Goal: Task Accomplishment & Management: Complete application form

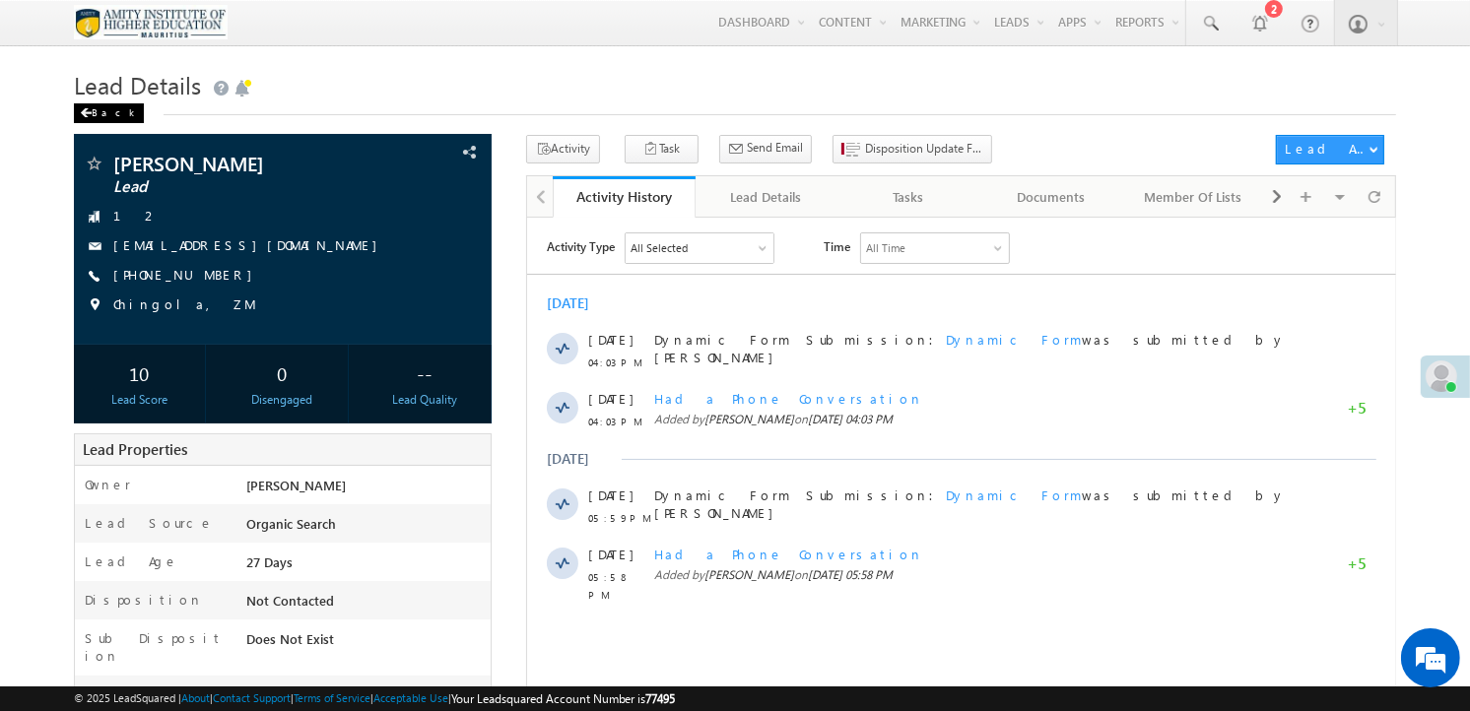
click at [102, 119] on div "Back" at bounding box center [109, 113] width 70 height 20
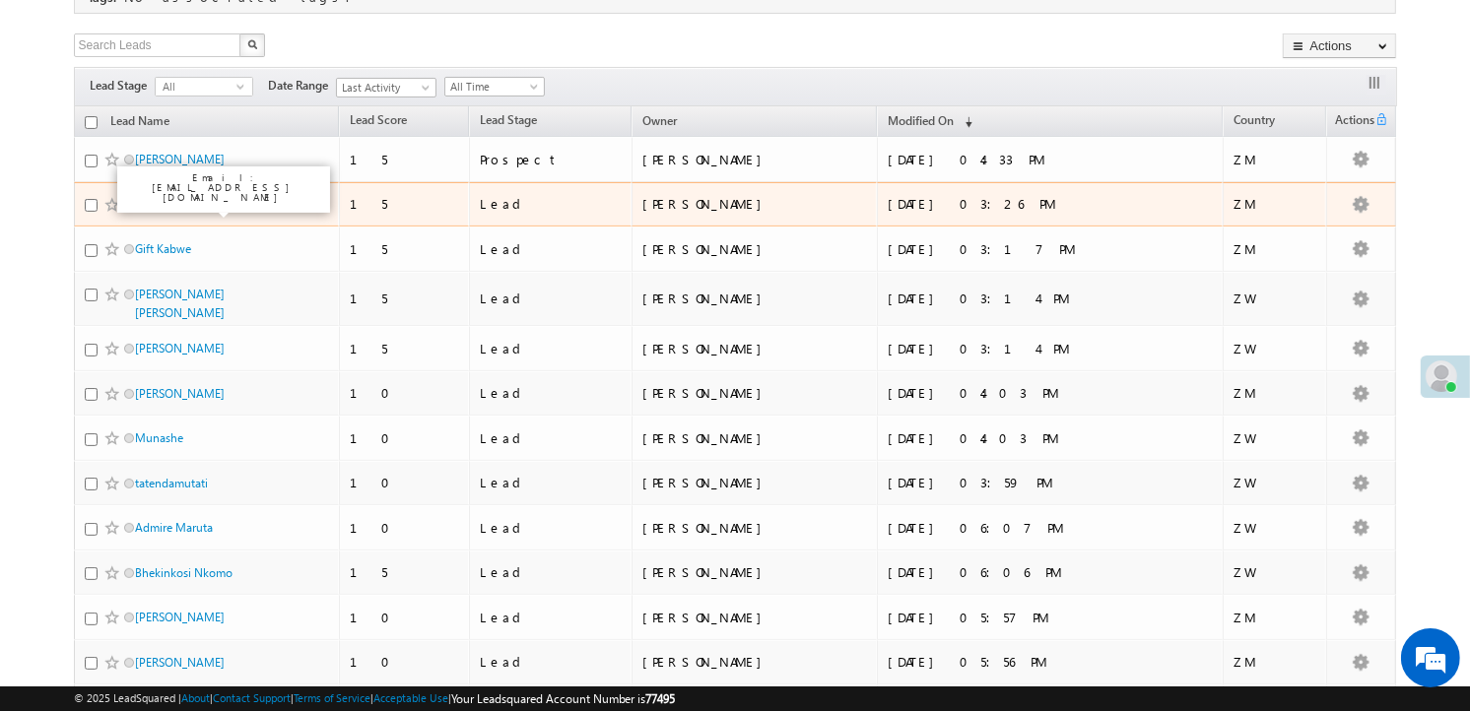
scroll to position [331, 0]
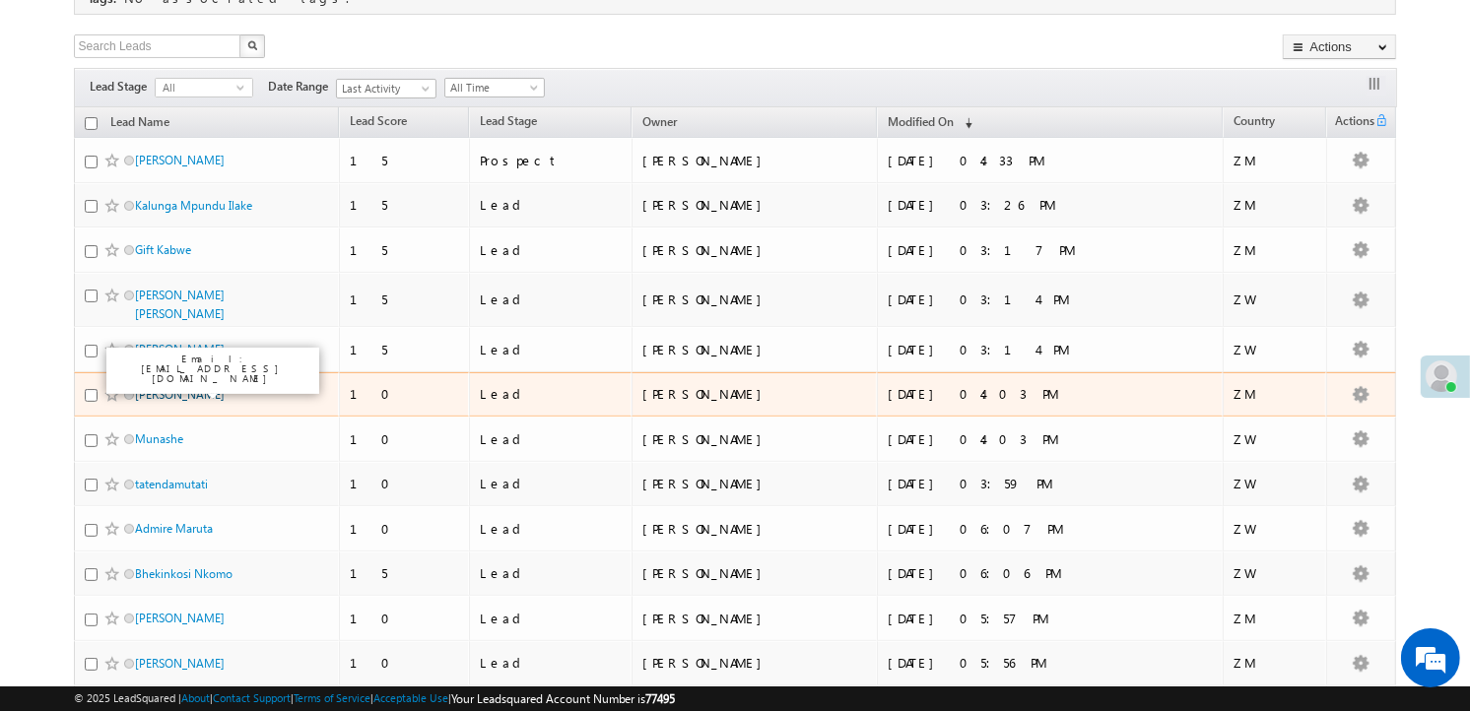
click at [167, 396] on link "[PERSON_NAME]" at bounding box center [180, 394] width 90 height 15
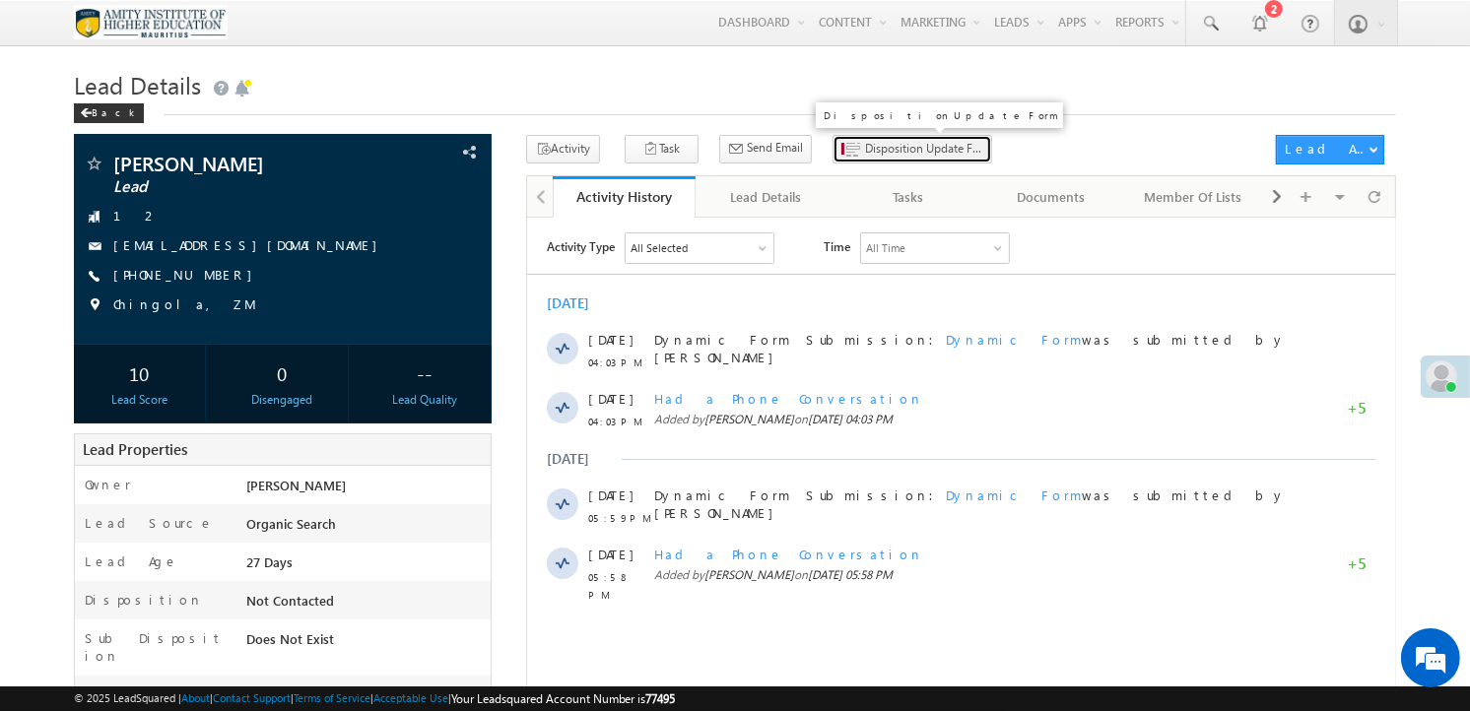
click at [870, 152] on span "Disposition Update Form" at bounding box center [924, 149] width 118 height 18
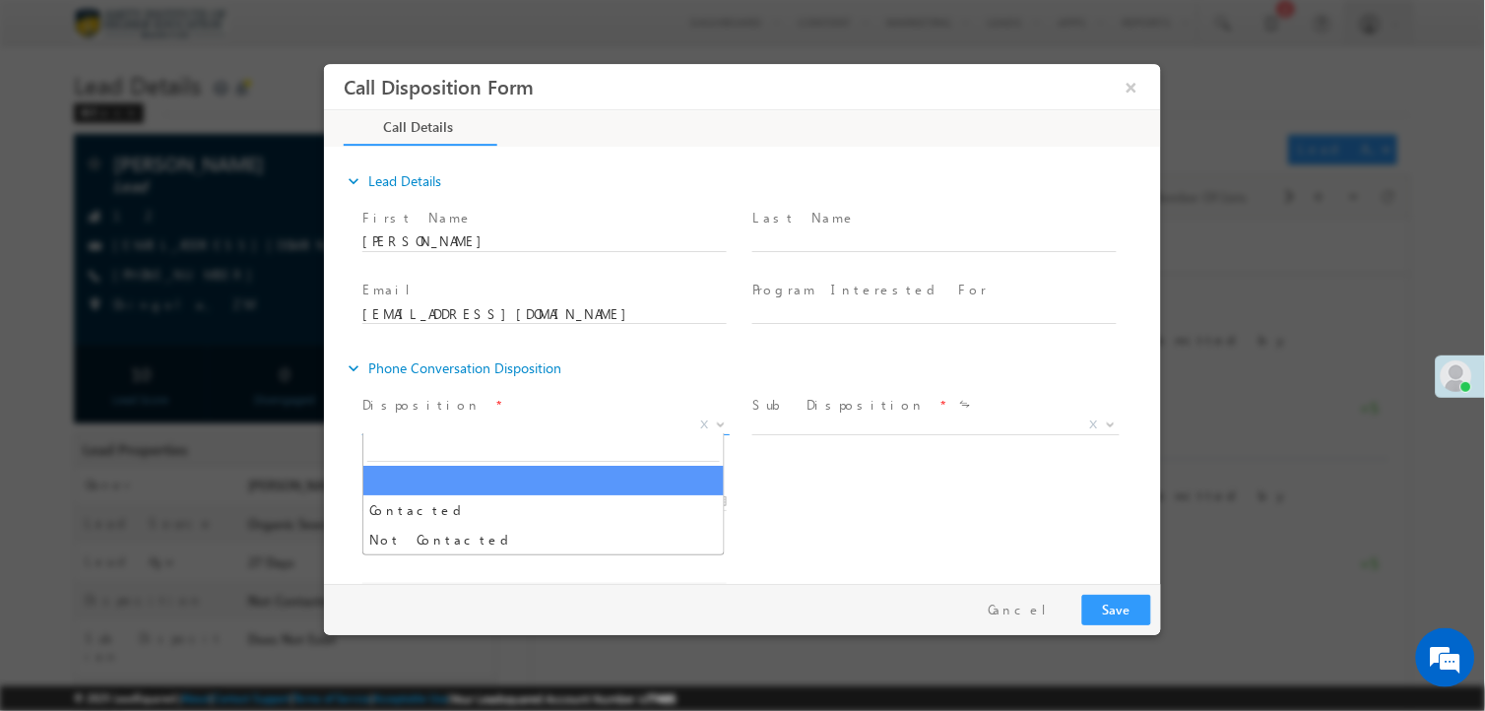
click at [428, 428] on span "X" at bounding box center [545, 426] width 367 height 20
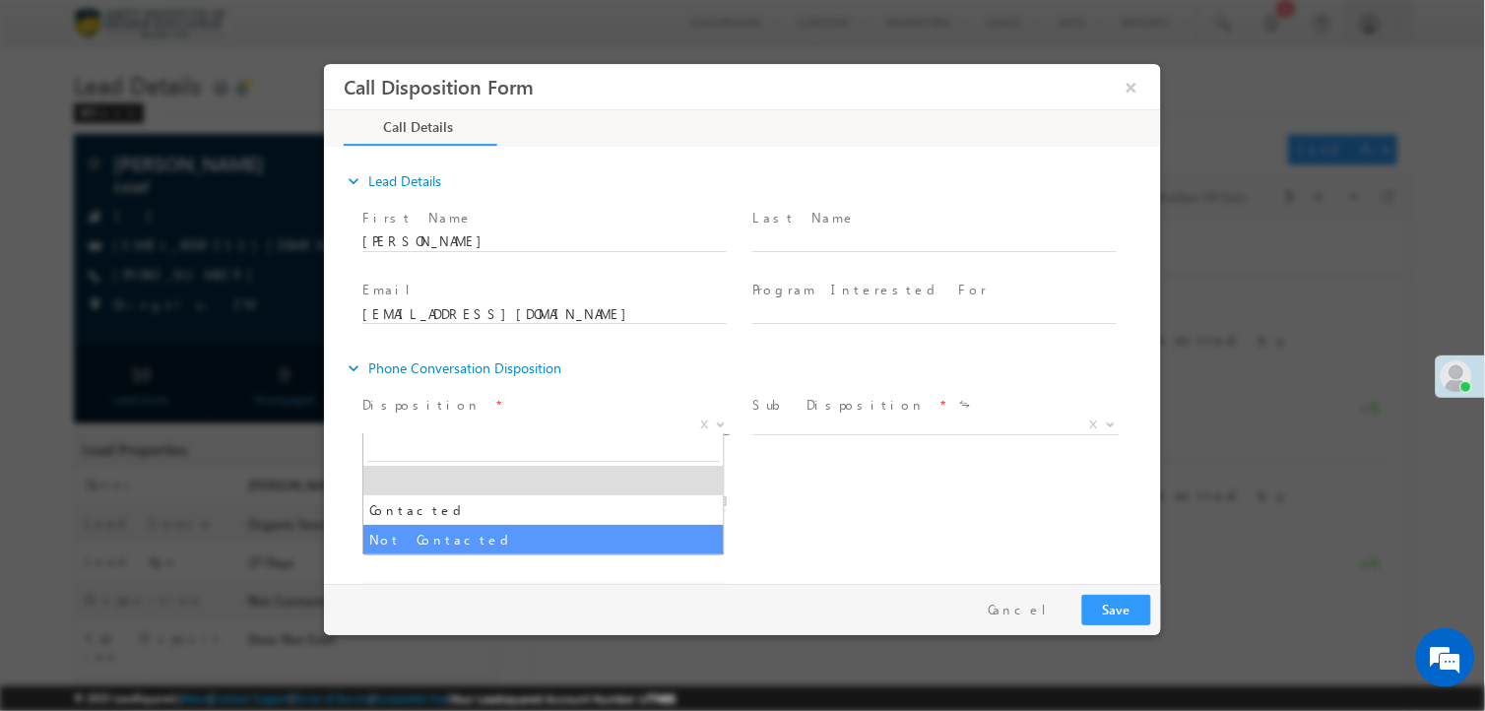
select select "Not Contacted"
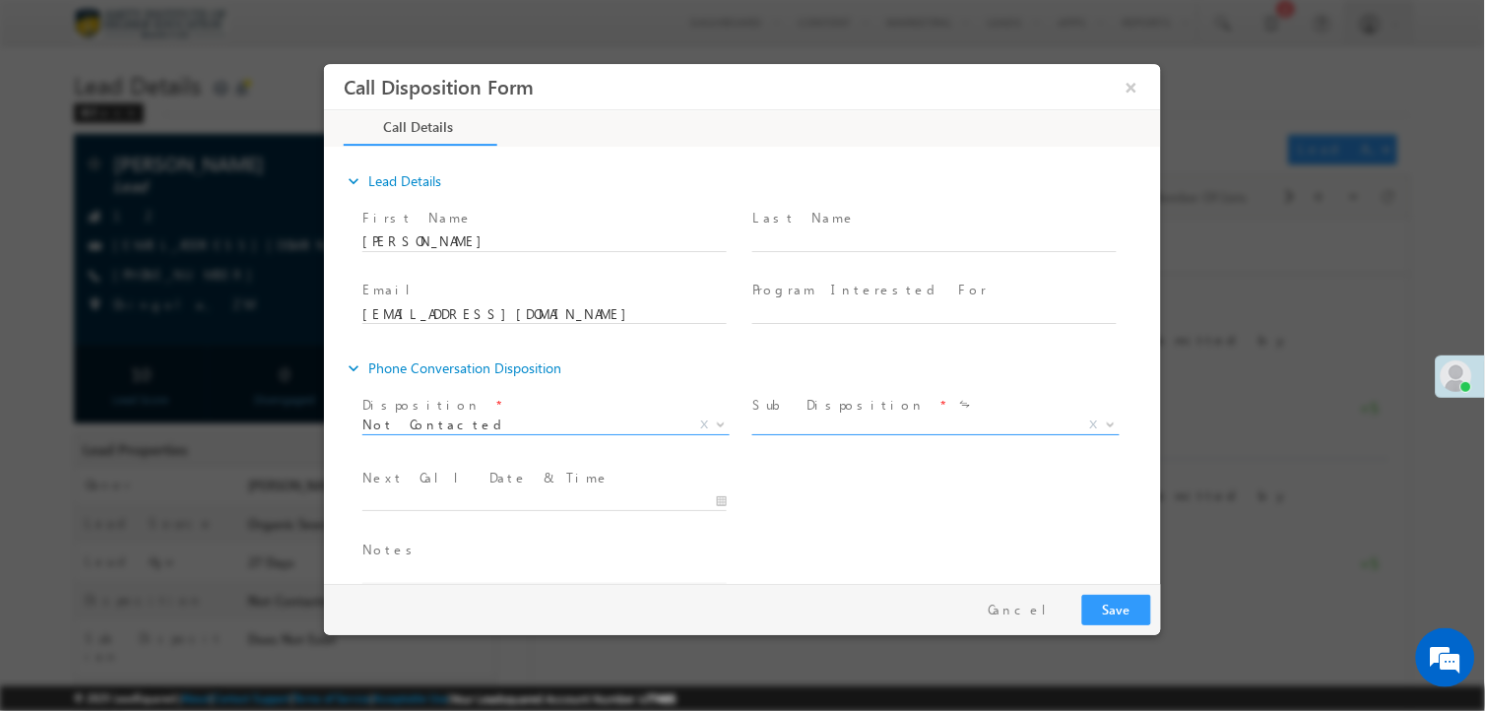
click at [778, 423] on span "X" at bounding box center [935, 426] width 367 height 20
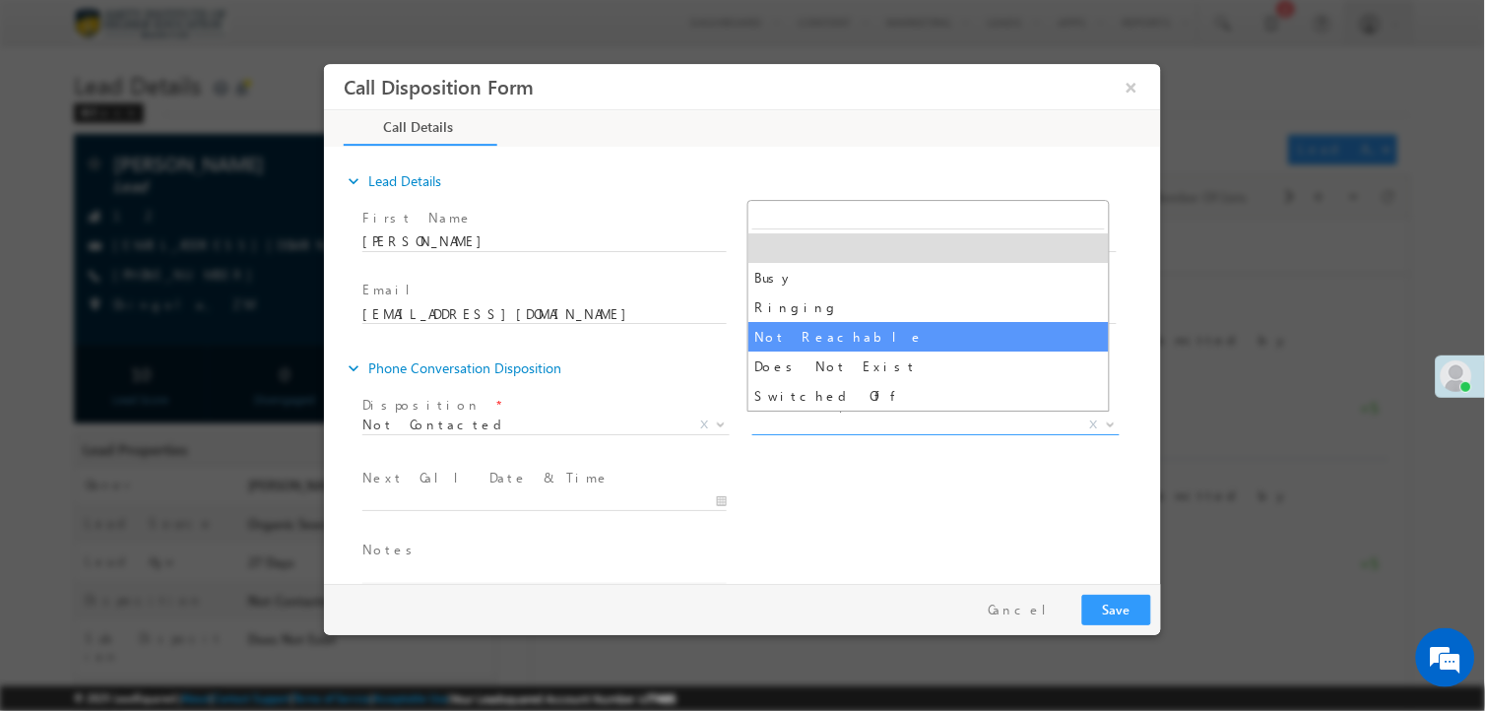
select select "Not Reachable"
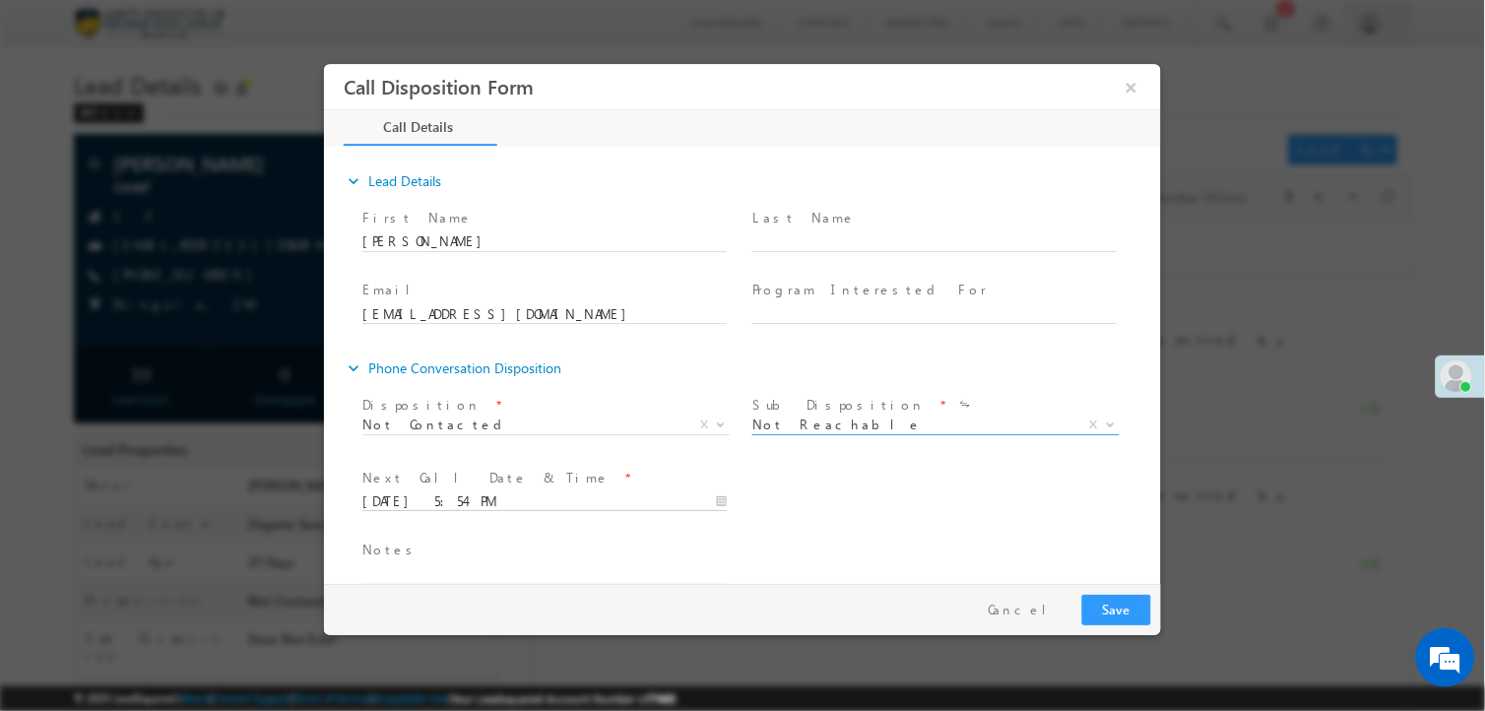
click at [566, 497] on input "[DATE] 5:54 PM" at bounding box center [544, 503] width 364 height 20
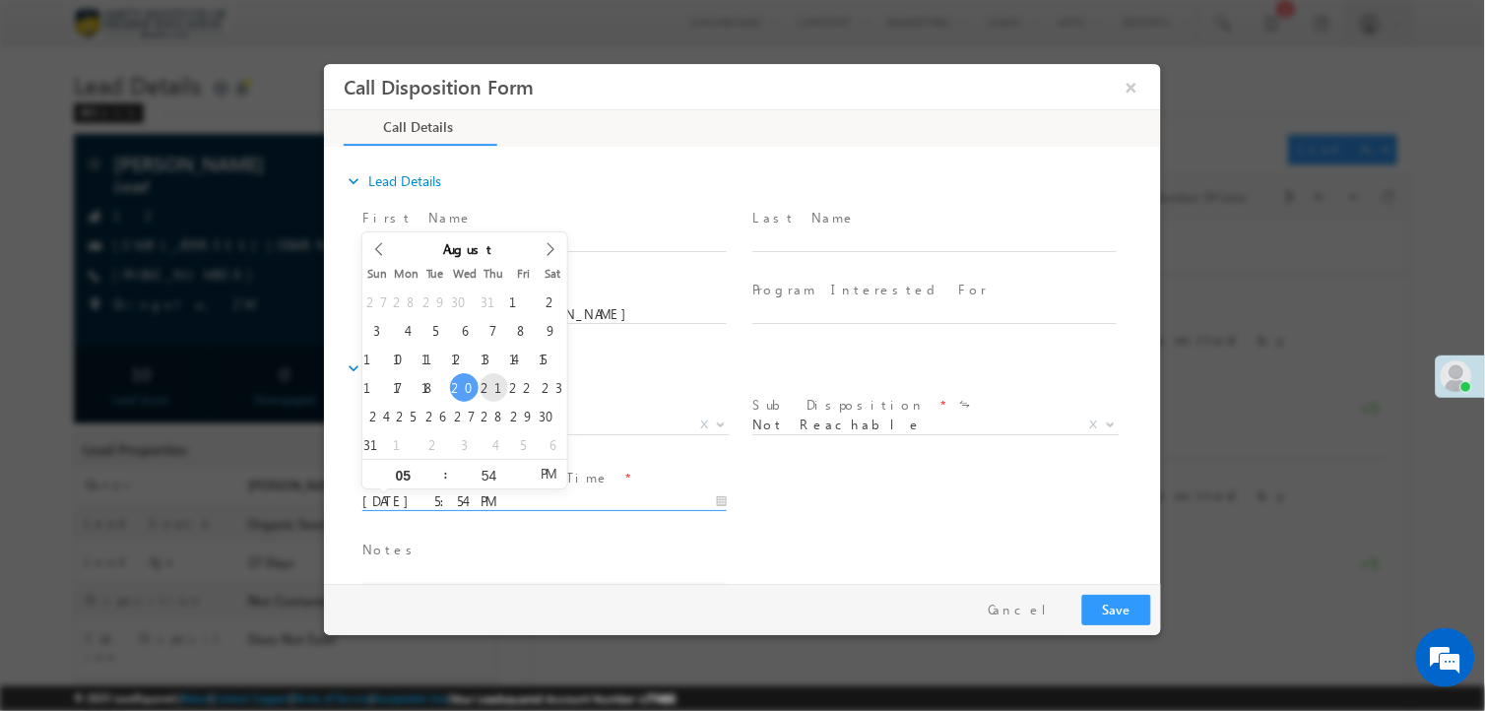
type input "[DATE] 5:54 PM"
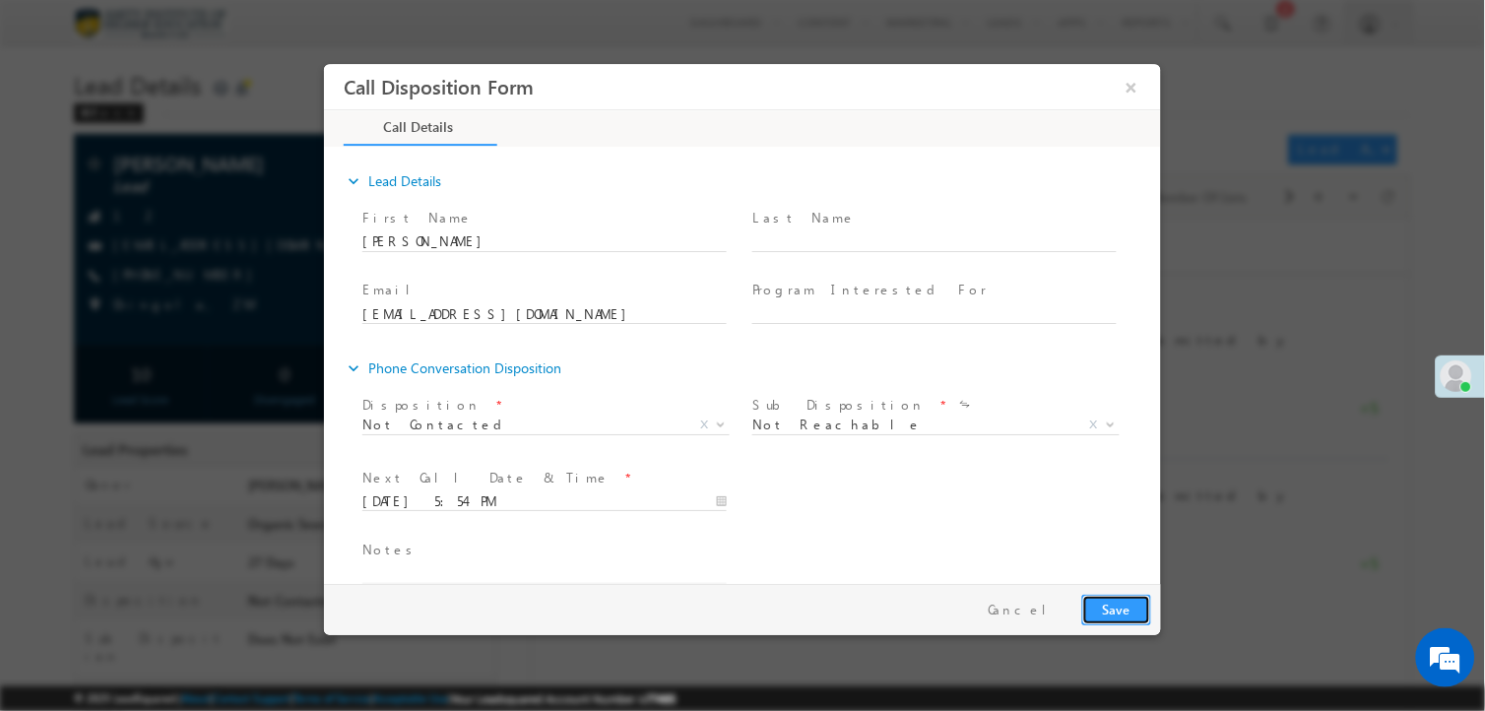
click at [1116, 601] on button "Save" at bounding box center [1116, 610] width 69 height 31
